Goal: Navigation & Orientation: Find specific page/section

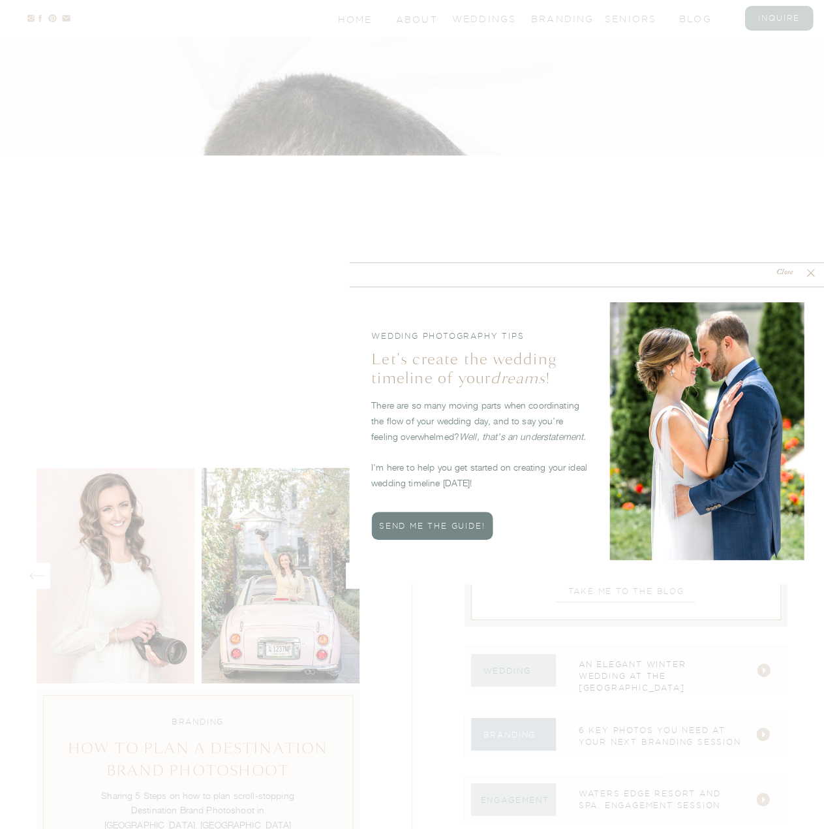
scroll to position [4010, 0]
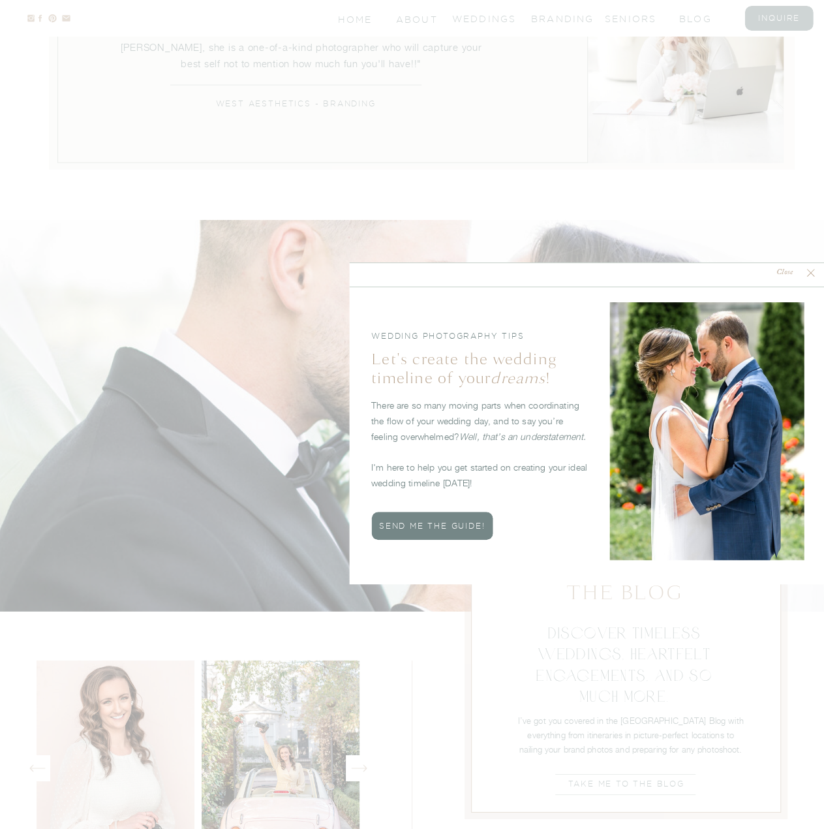
click at [789, 271] on nav "Close" at bounding box center [785, 273] width 39 height 12
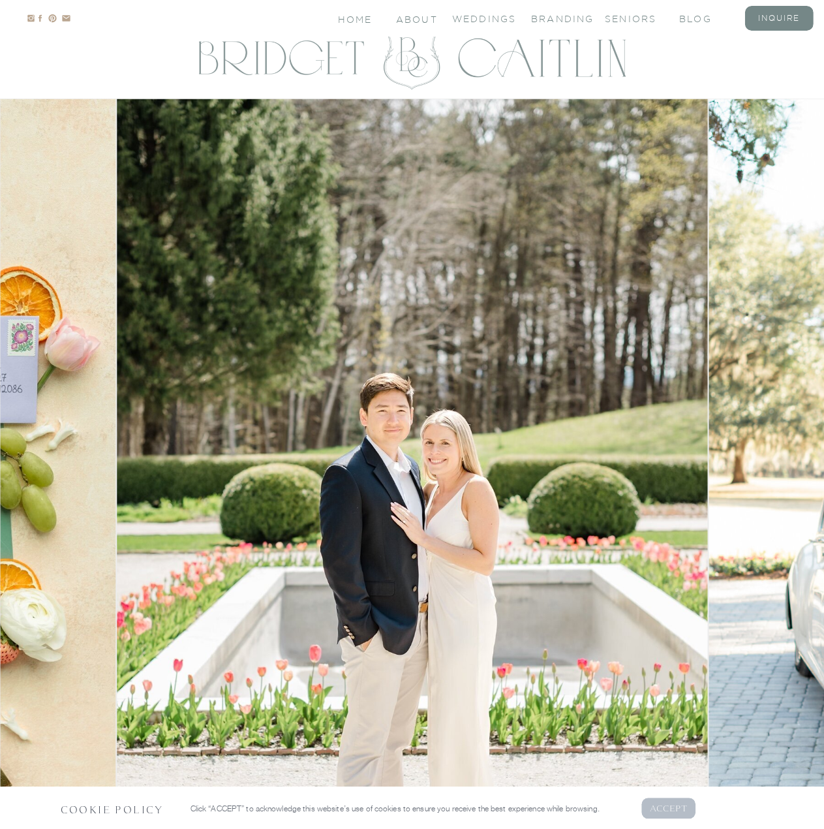
scroll to position [0, 0]
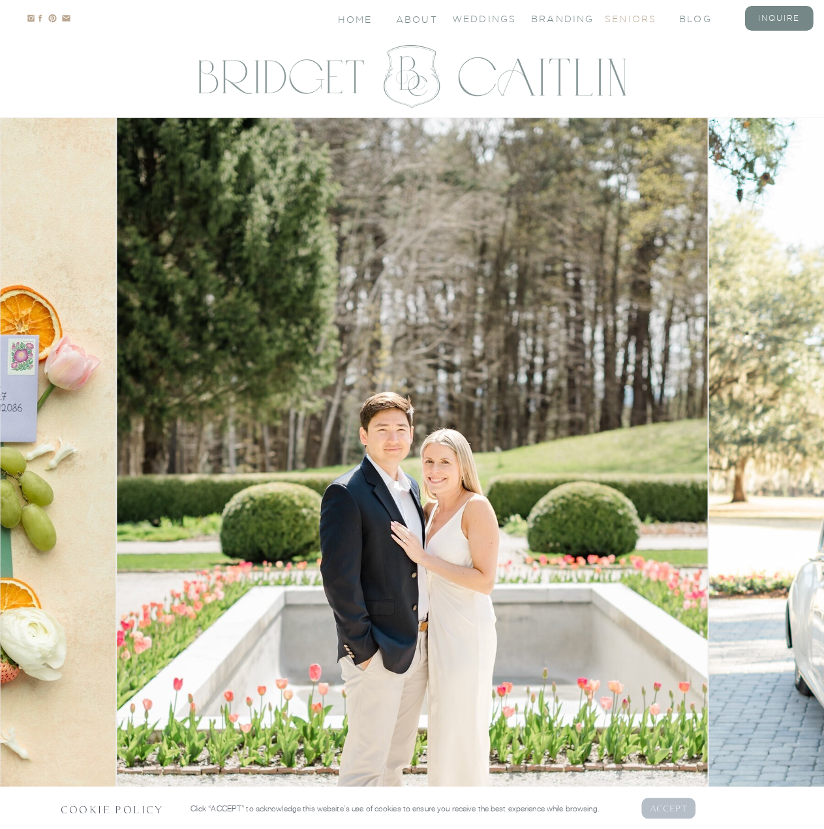
click at [622, 19] on nav "seniors" at bounding box center [631, 17] width 52 height 11
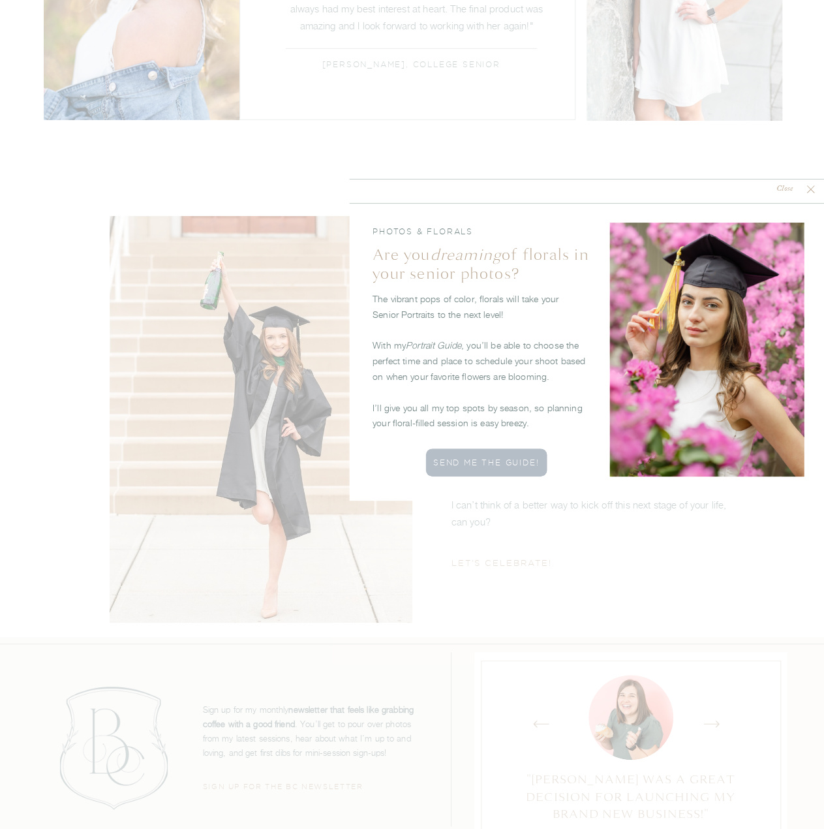
scroll to position [4887, 0]
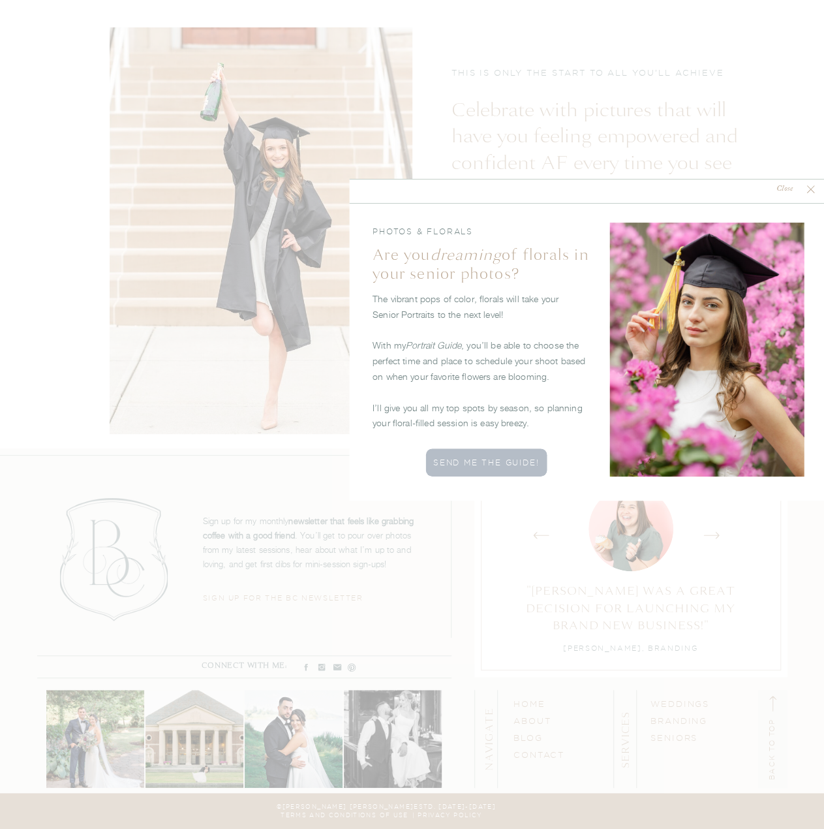
click at [811, 191] on icon at bounding box center [810, 189] width 13 height 13
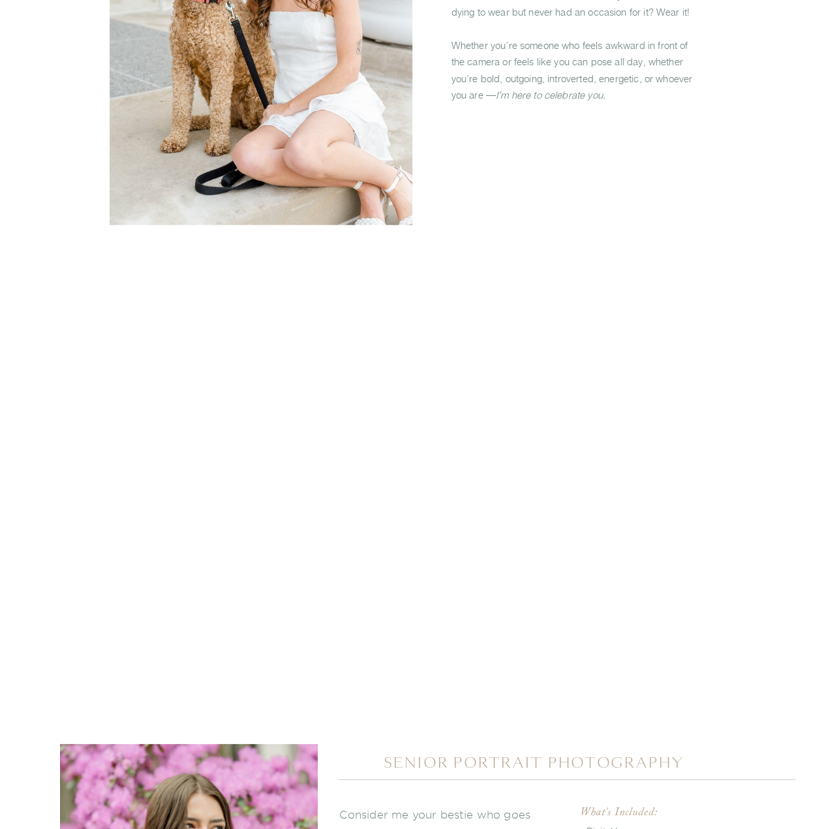
scroll to position [0, 0]
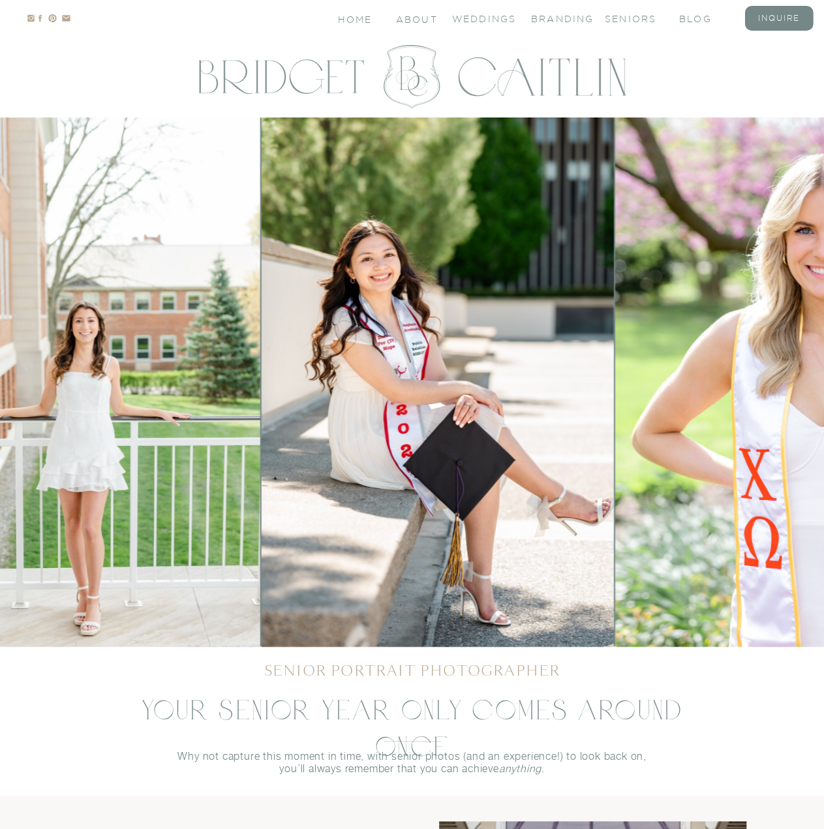
drag, startPoint x: 478, startPoint y: 16, endPoint x: 517, endPoint y: 23, distance: 39.2
click at [478, 16] on nav "Weddings" at bounding box center [478, 17] width 52 height 11
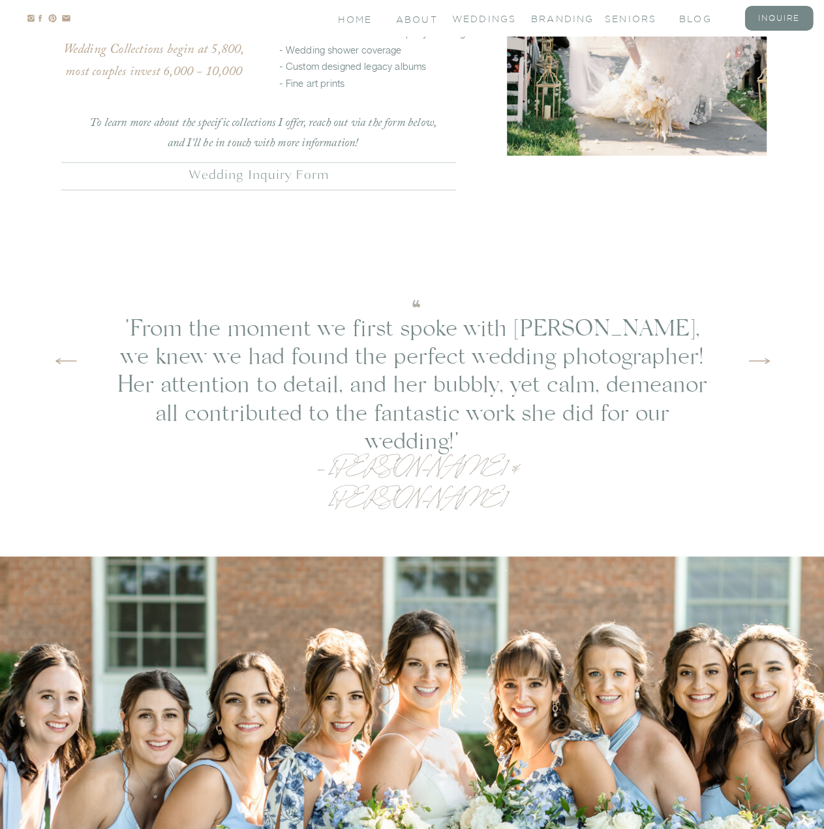
scroll to position [3264, 0]
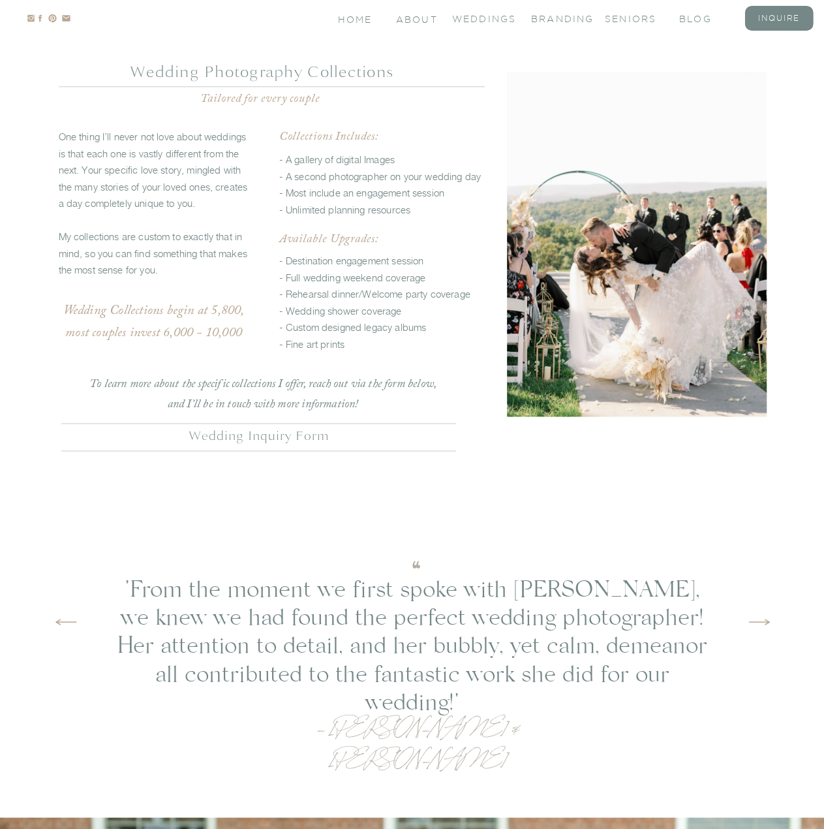
click at [292, 433] on nav "Wedding Inquiry form" at bounding box center [259, 434] width 390 height 13
drag, startPoint x: 689, startPoint y: 16, endPoint x: 702, endPoint y: 20, distance: 13.6
click at [689, 16] on nav "blog" at bounding box center [706, 17] width 52 height 11
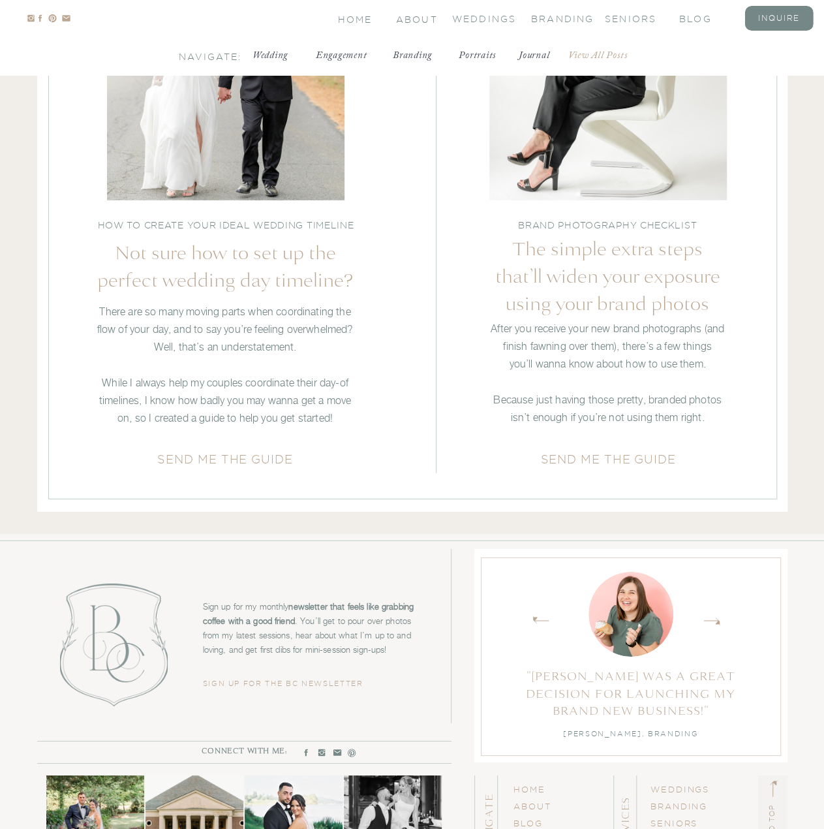
scroll to position [4383, 0]
